Goal: Book appointment/travel/reservation

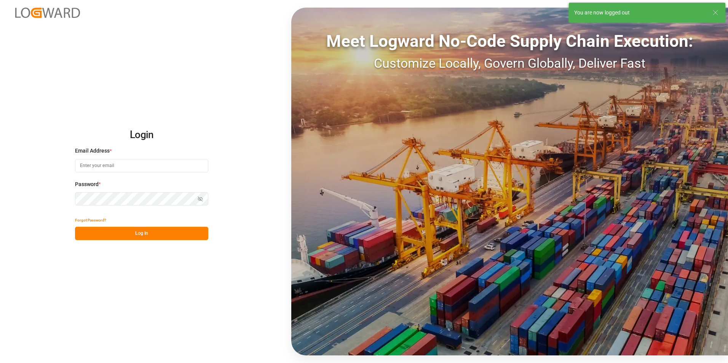
type input "veerle.bauters@compo-expert.com"
click at [138, 236] on button "Log In" at bounding box center [141, 233] width 133 height 13
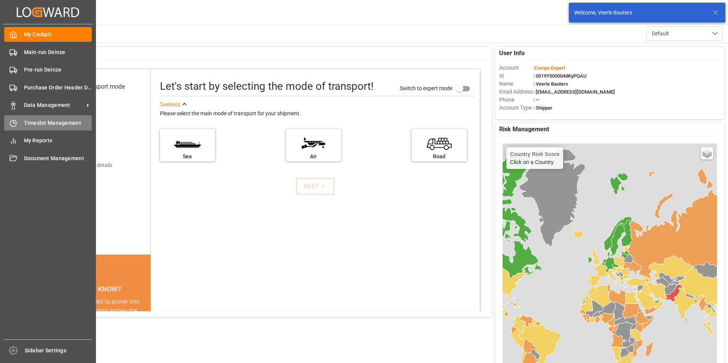
click at [15, 122] on icon at bounding box center [14, 124] width 8 height 8
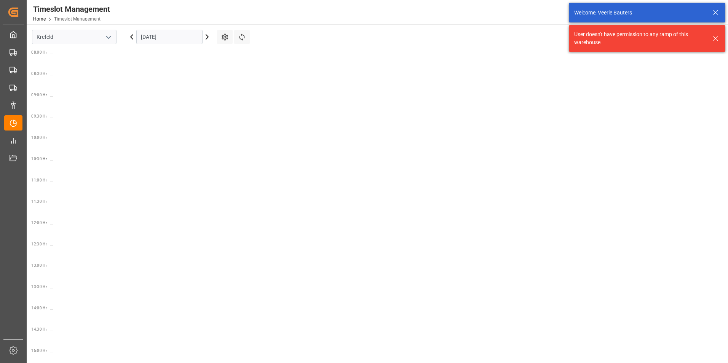
scroll to position [352, 0]
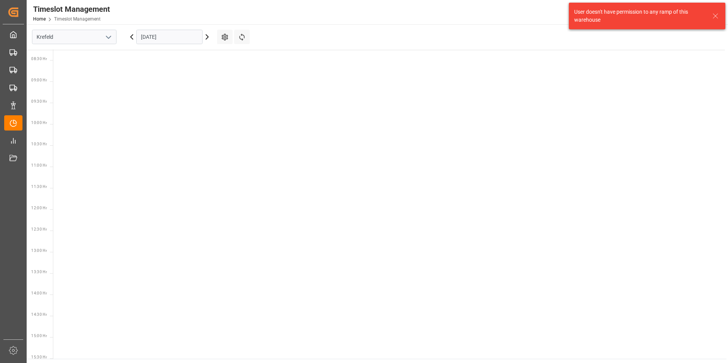
click at [109, 37] on icon "open menu" at bounding box center [108, 37] width 9 height 9
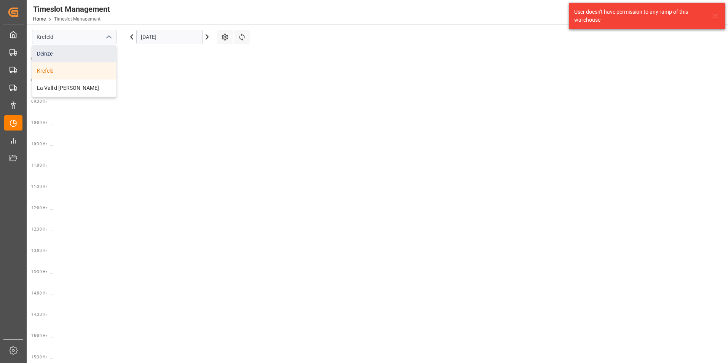
click at [43, 55] on div "Deinze" at bounding box center [74, 53] width 84 height 17
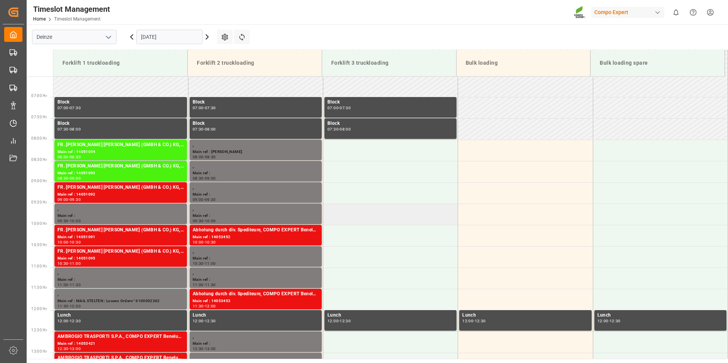
scroll to position [265, 0]
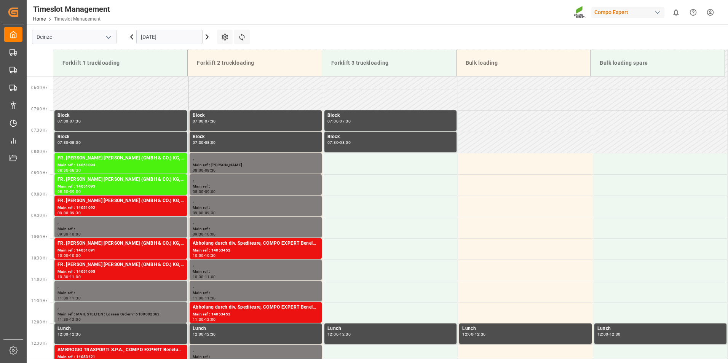
click at [207, 37] on icon at bounding box center [207, 36] width 9 height 9
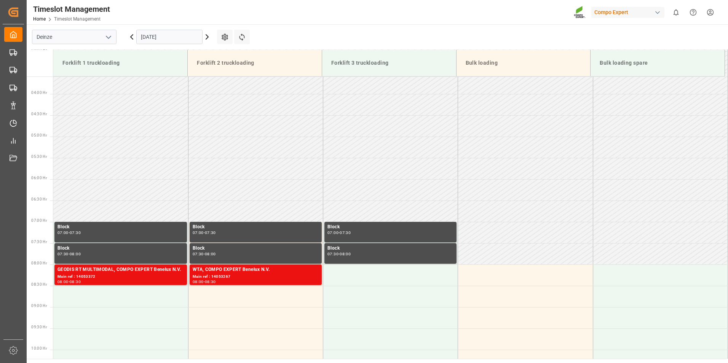
scroll to position [0, 0]
click at [207, 37] on icon at bounding box center [207, 36] width 9 height 9
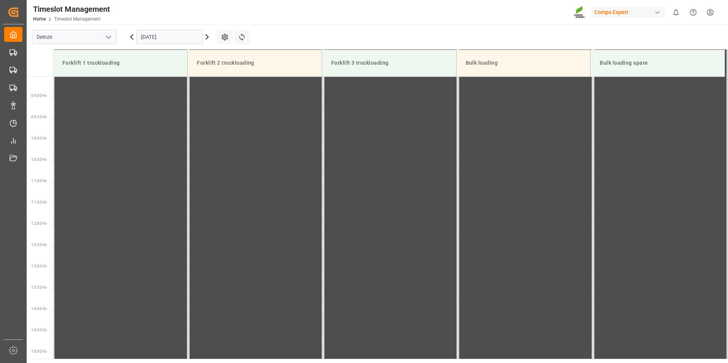
scroll to position [379, 0]
click at [207, 37] on icon at bounding box center [207, 36] width 9 height 9
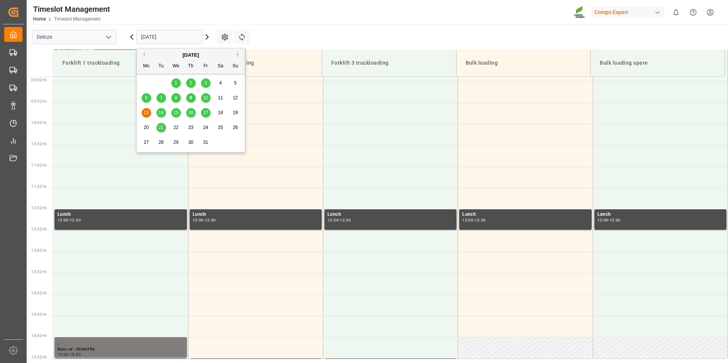
click at [193, 34] on input "13.10.2025" at bounding box center [169, 37] width 66 height 14
click at [189, 96] on div "9" at bounding box center [191, 98] width 10 height 9
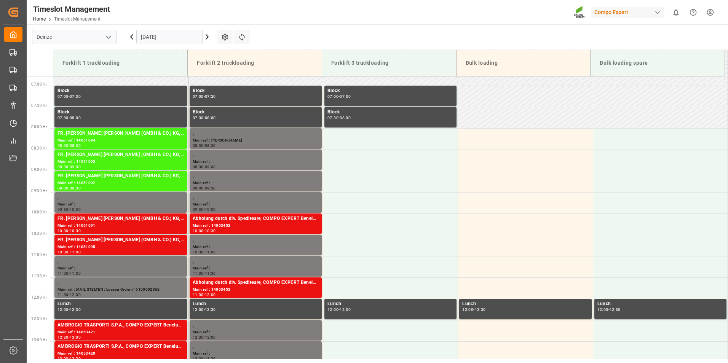
scroll to position [306, 0]
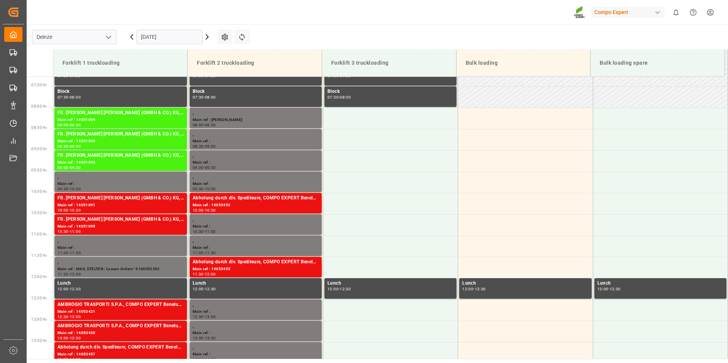
scroll to position [315, 0]
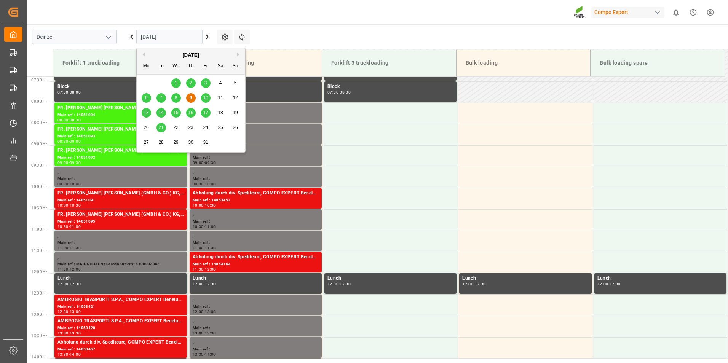
click at [182, 41] on input "[DATE]" at bounding box center [169, 37] width 66 height 14
click at [206, 97] on span "10" at bounding box center [205, 97] width 5 height 5
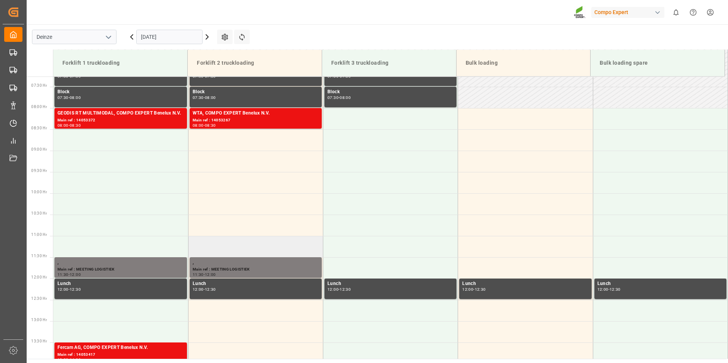
scroll to position [269, 0]
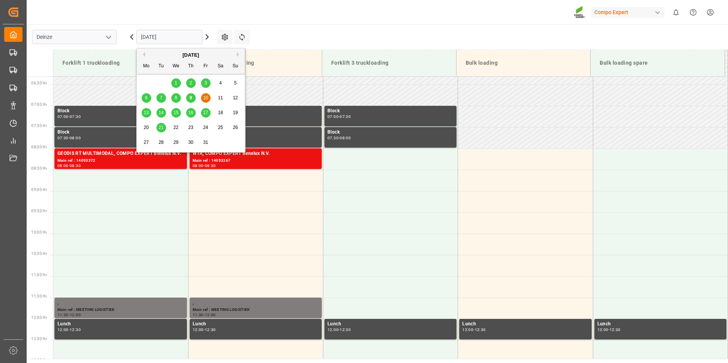
click at [178, 34] on input "[DATE]" at bounding box center [169, 37] width 66 height 14
click at [190, 99] on span "9" at bounding box center [191, 97] width 3 height 5
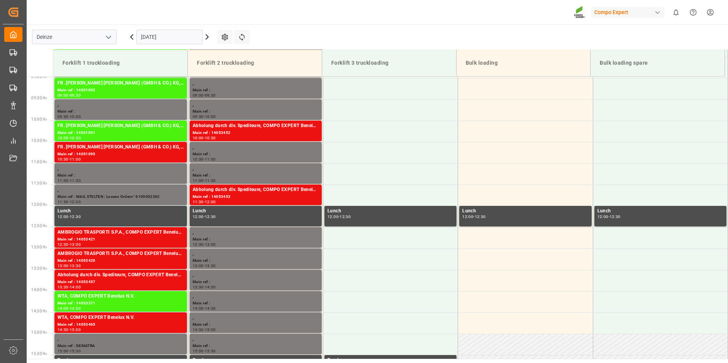
scroll to position [376, 0]
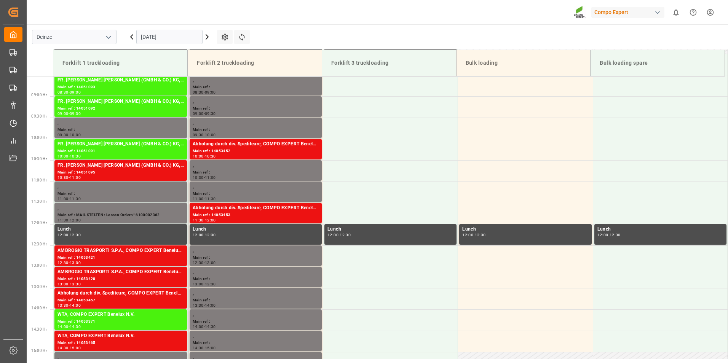
scroll to position [362, 0]
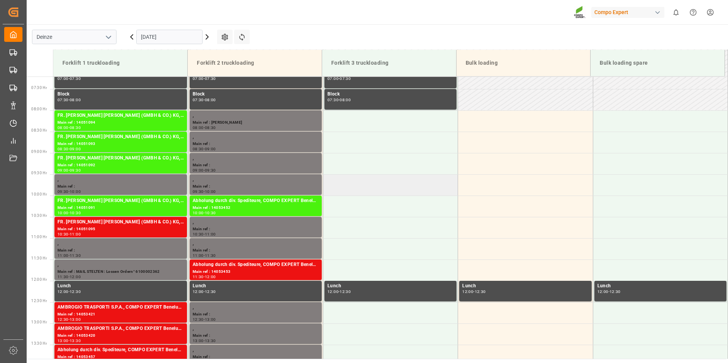
scroll to position [346, 0]
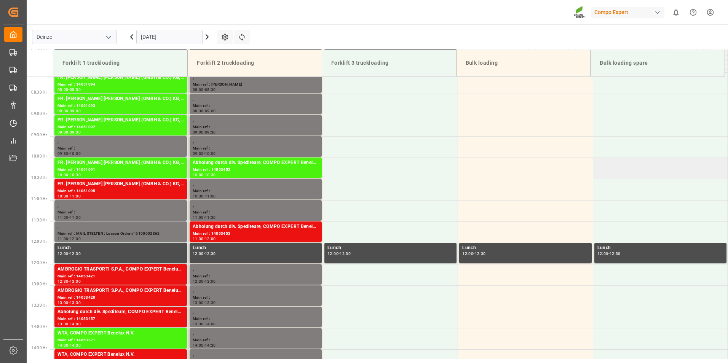
click at [725, 171] on td at bounding box center [660, 168] width 135 height 21
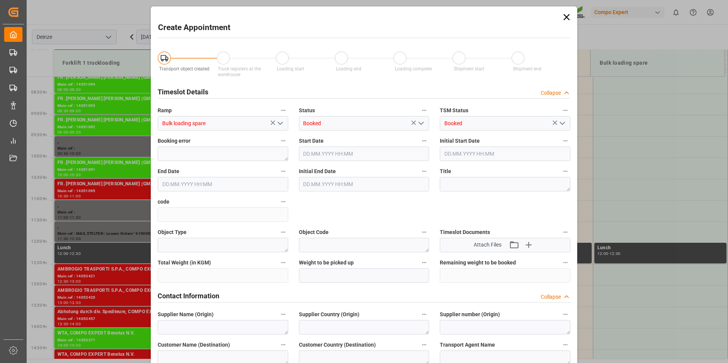
type input "09.10.2025 10:00"
type input "09.10.2025 10:30"
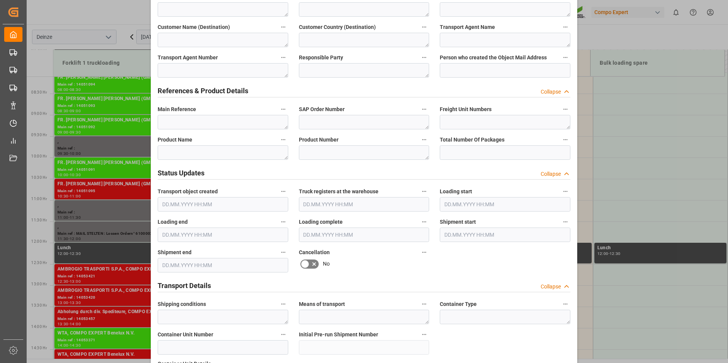
click at [637, 110] on div "Create Appointment Transport object created Truck registers at the warehouse Lo…" at bounding box center [364, 181] width 728 height 363
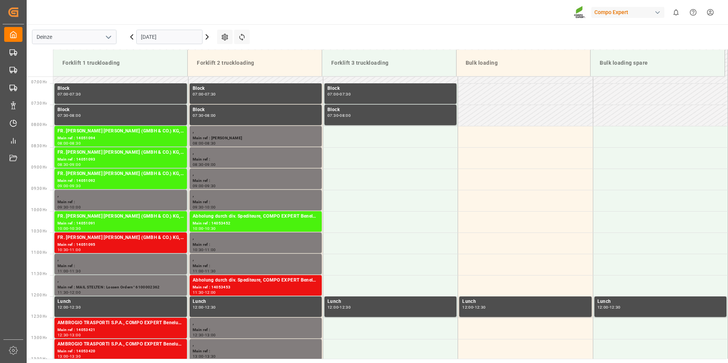
scroll to position [338, 0]
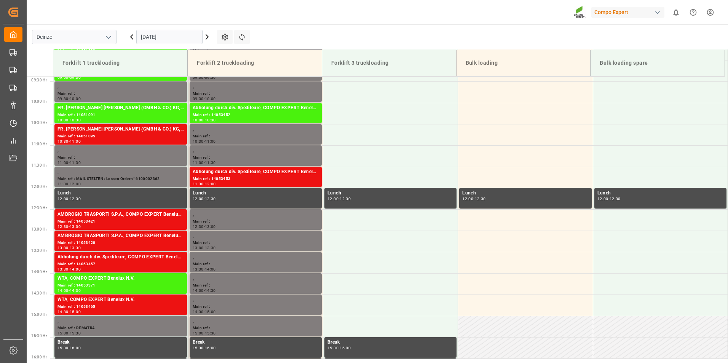
scroll to position [422, 0]
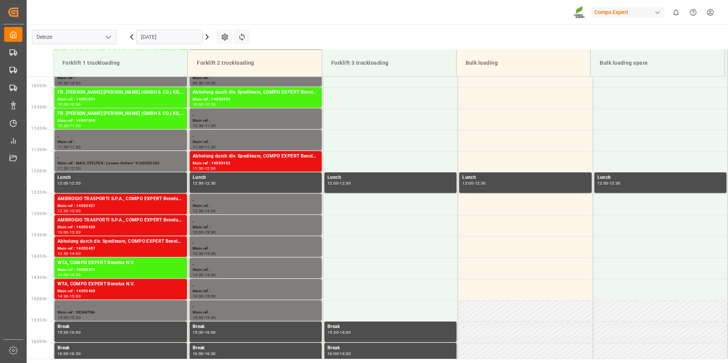
scroll to position [393, 0]
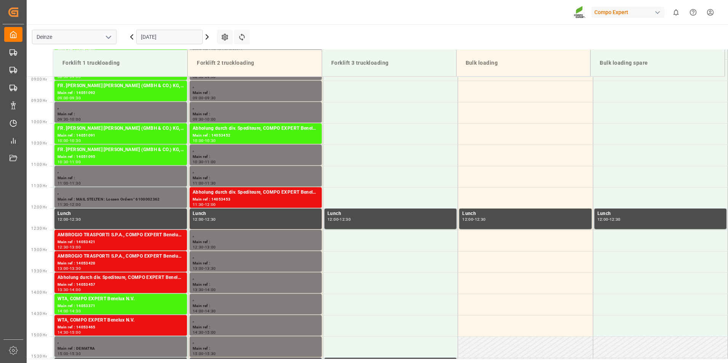
scroll to position [368, 0]
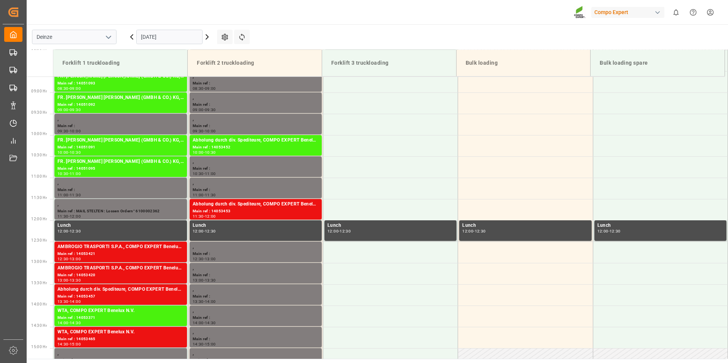
click at [182, 40] on input "[DATE]" at bounding box center [169, 37] width 66 height 14
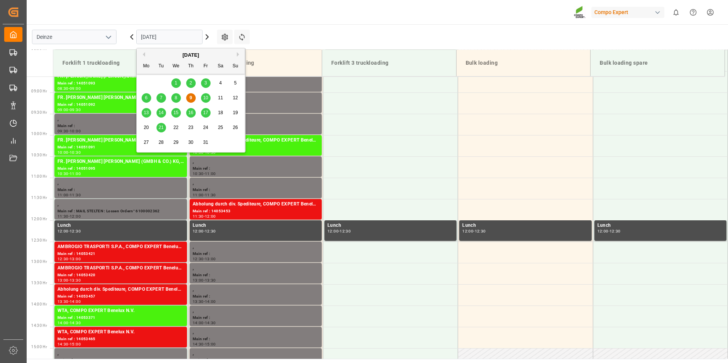
click at [207, 98] on span "10" at bounding box center [205, 97] width 5 height 5
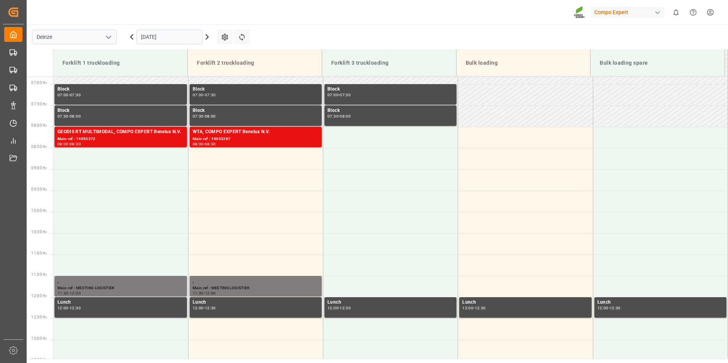
scroll to position [350, 0]
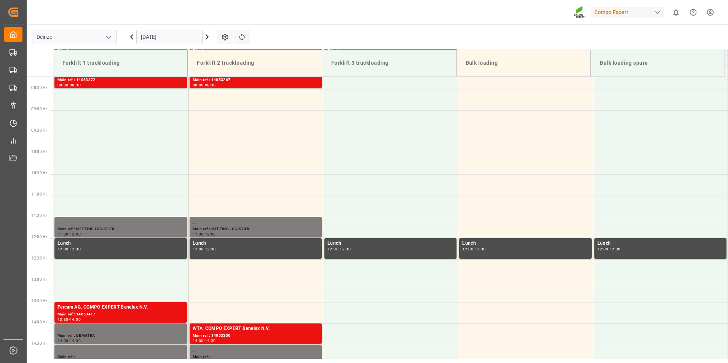
click at [183, 42] on input "[DATE]" at bounding box center [169, 37] width 66 height 14
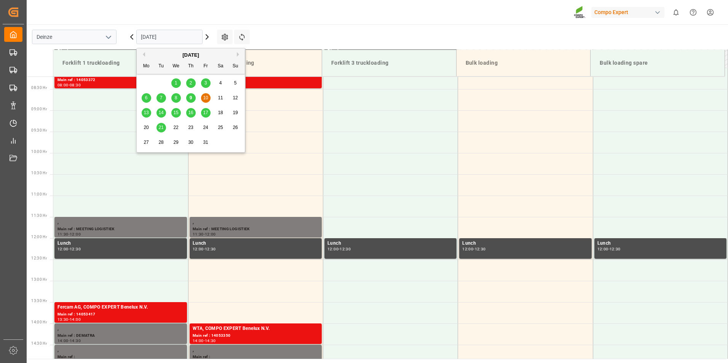
click at [191, 99] on span "9" at bounding box center [191, 97] width 3 height 5
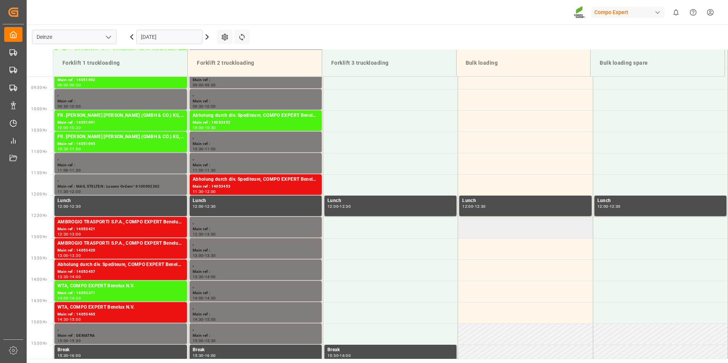
scroll to position [469, 0]
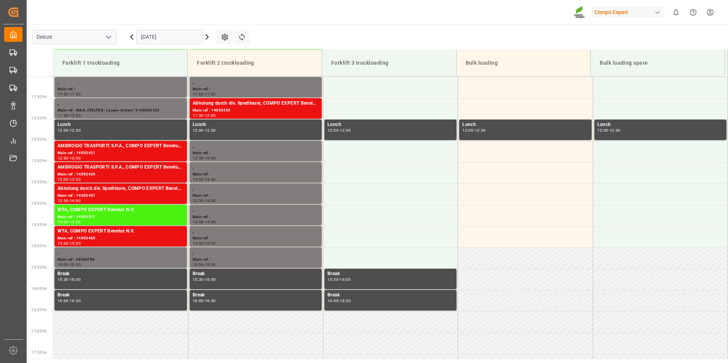
click at [205, 38] on icon at bounding box center [207, 36] width 9 height 9
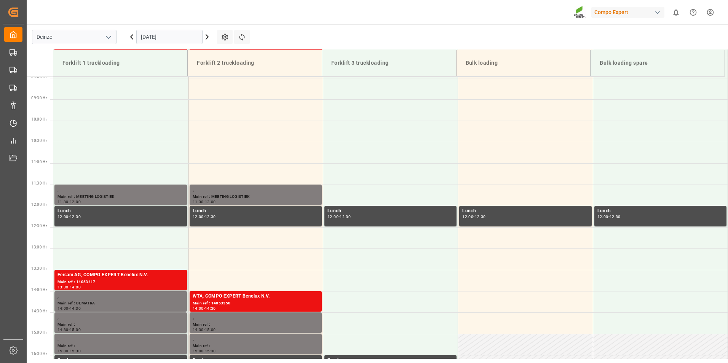
scroll to position [384, 0]
